Goal: Go to known website: Go to known website

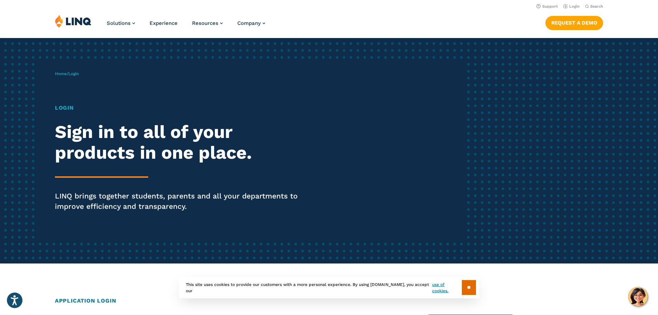
click at [64, 104] on h1 "Login" at bounding box center [182, 108] width 254 height 8
click at [74, 74] on span "Login" at bounding box center [73, 73] width 10 height 5
click at [75, 72] on span "Login" at bounding box center [73, 73] width 10 height 5
click at [69, 73] on span "Home / Login" at bounding box center [67, 73] width 24 height 5
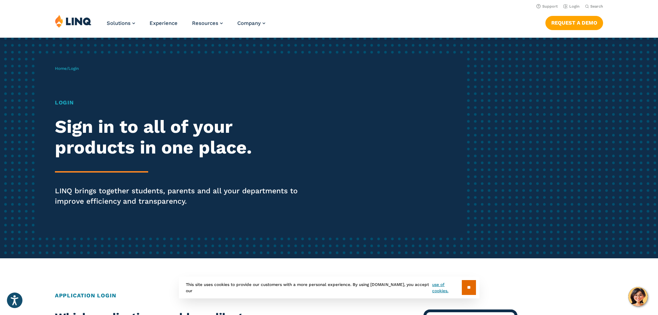
scroll to position [242, 0]
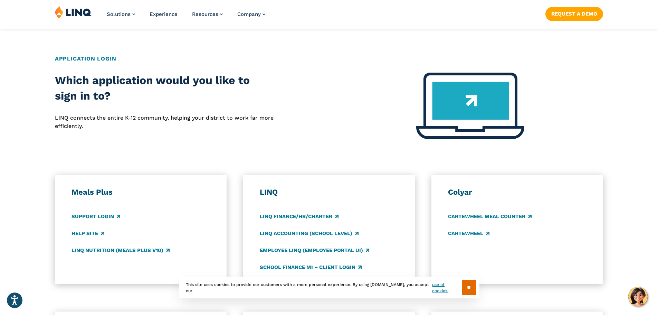
click at [450, 121] on img at bounding box center [470, 106] width 108 height 66
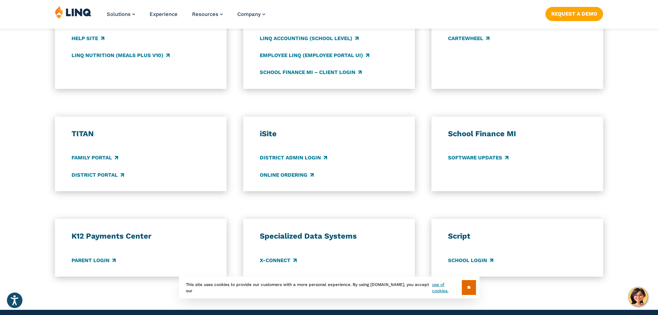
scroll to position [449, 0]
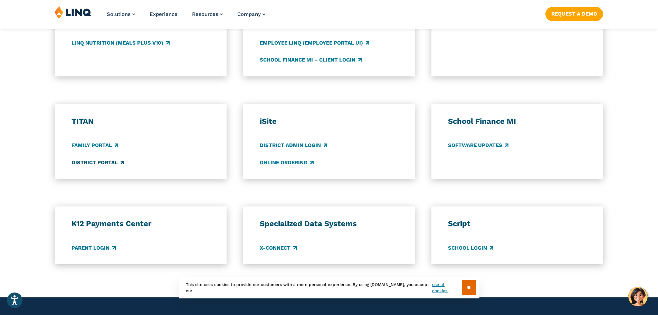
click at [103, 163] on link "District Portal" at bounding box center [98, 163] width 53 height 8
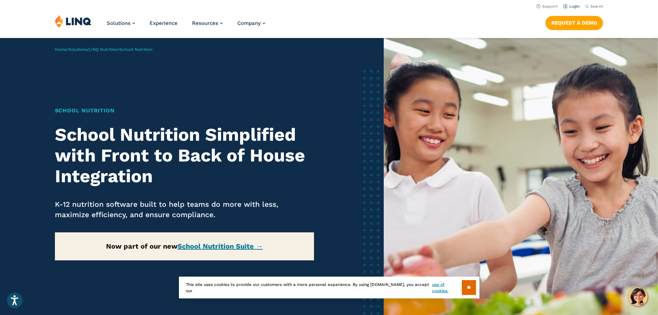
click at [569, 6] on link "Login" at bounding box center [572, 6] width 16 height 4
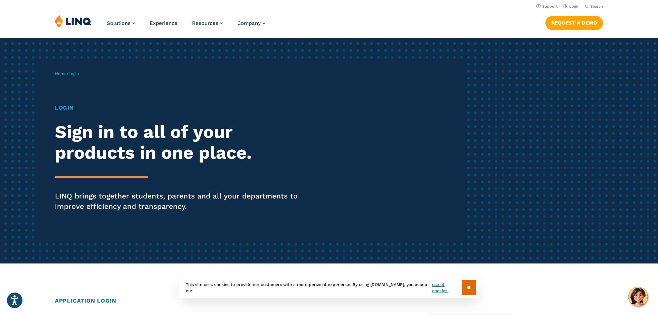
click at [68, 106] on h1 "Login" at bounding box center [182, 108] width 254 height 8
click at [74, 72] on span "Login" at bounding box center [73, 73] width 10 height 5
click at [574, 6] on link "Login" at bounding box center [572, 6] width 16 height 4
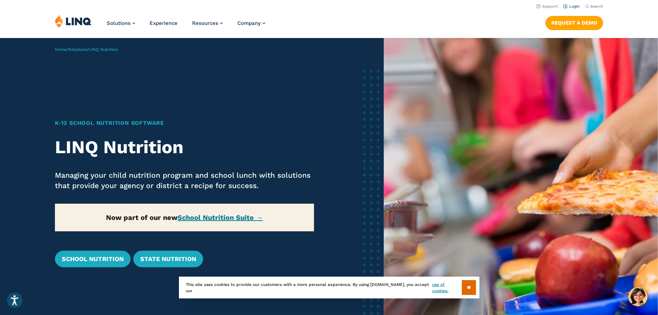
click at [569, 5] on link "Login" at bounding box center [572, 6] width 16 height 4
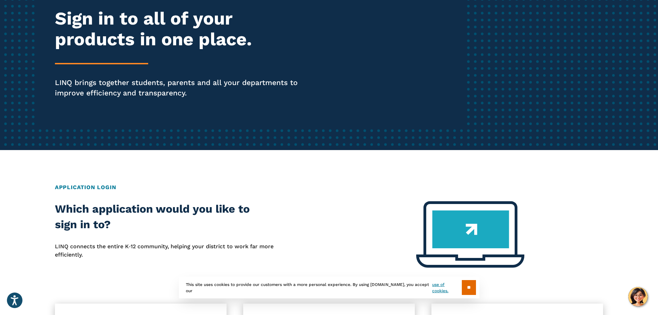
scroll to position [173, 0]
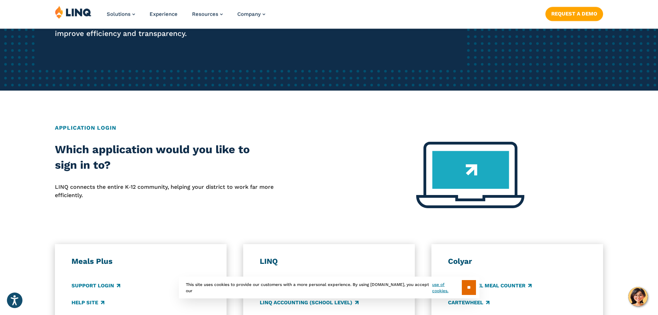
click at [422, 179] on img at bounding box center [470, 175] width 108 height 66
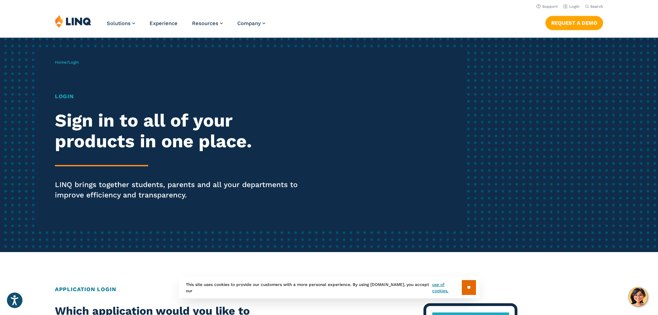
scroll to position [0, 0]
